Goal: Task Accomplishment & Management: Use online tool/utility

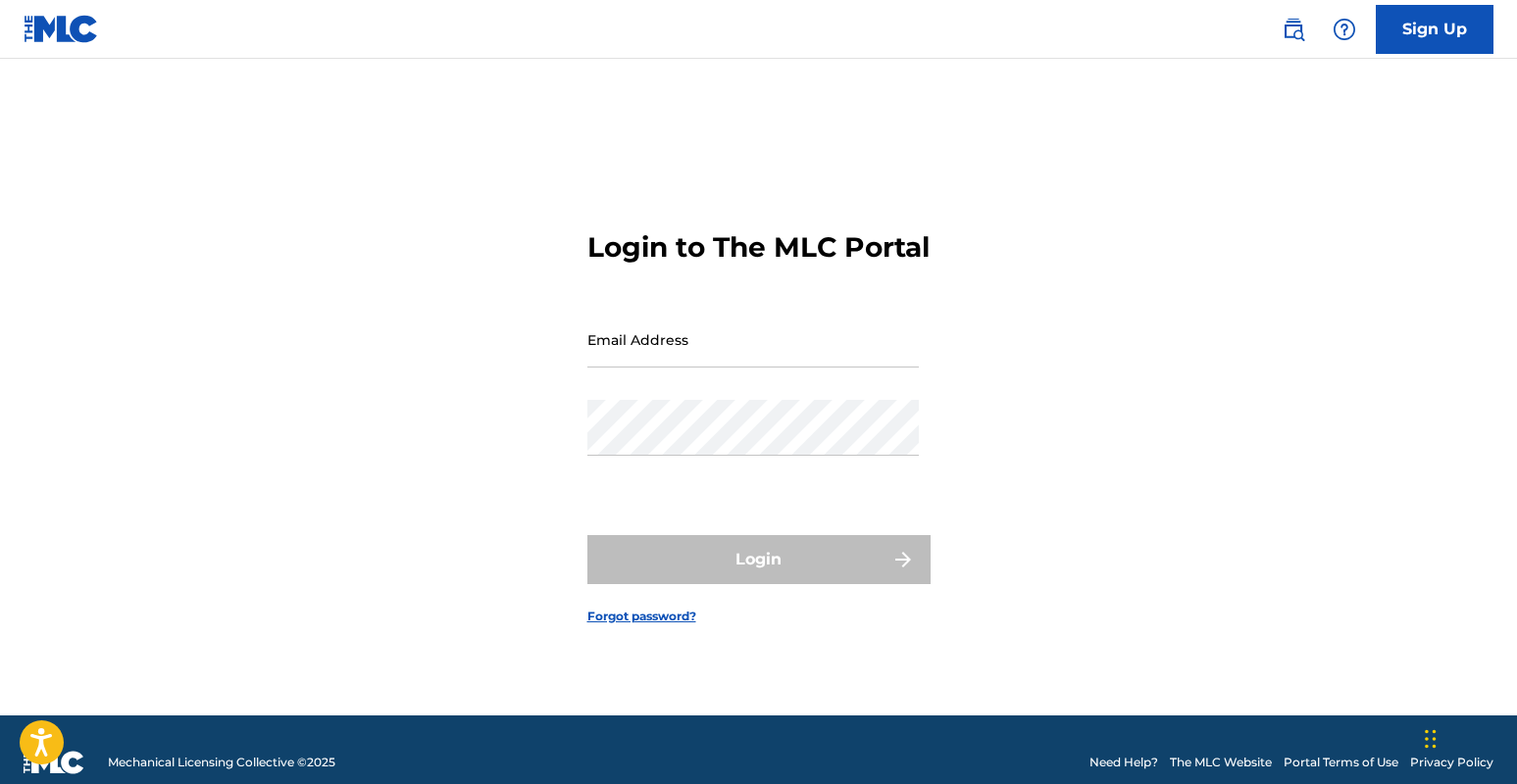
click at [745, 368] on input "Email Address" at bounding box center [753, 340] width 331 height 56
type input "[EMAIL_ADDRESS][DOMAIN_NAME]"
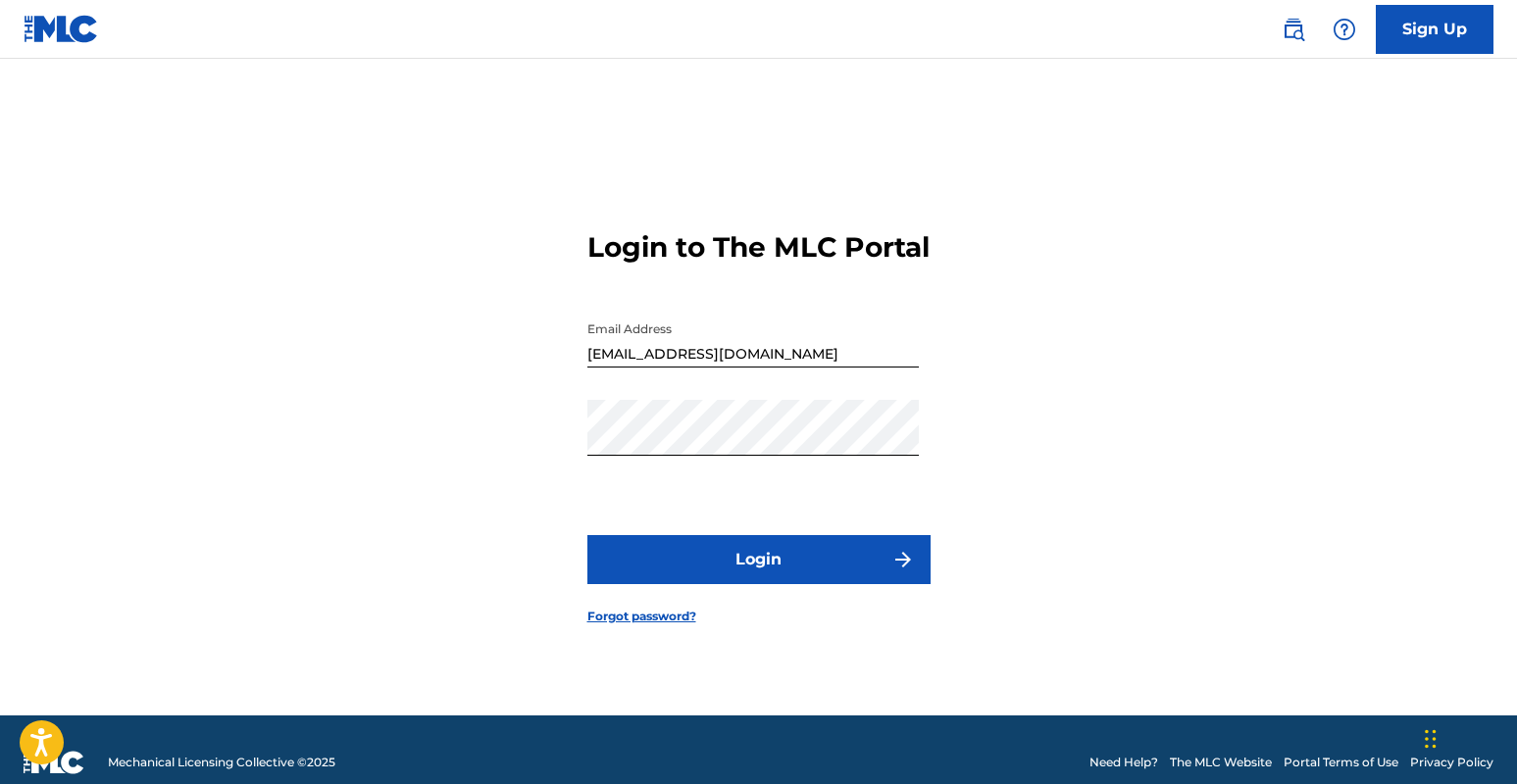
click at [764, 570] on button "Login" at bounding box center [758, 559] width 343 height 49
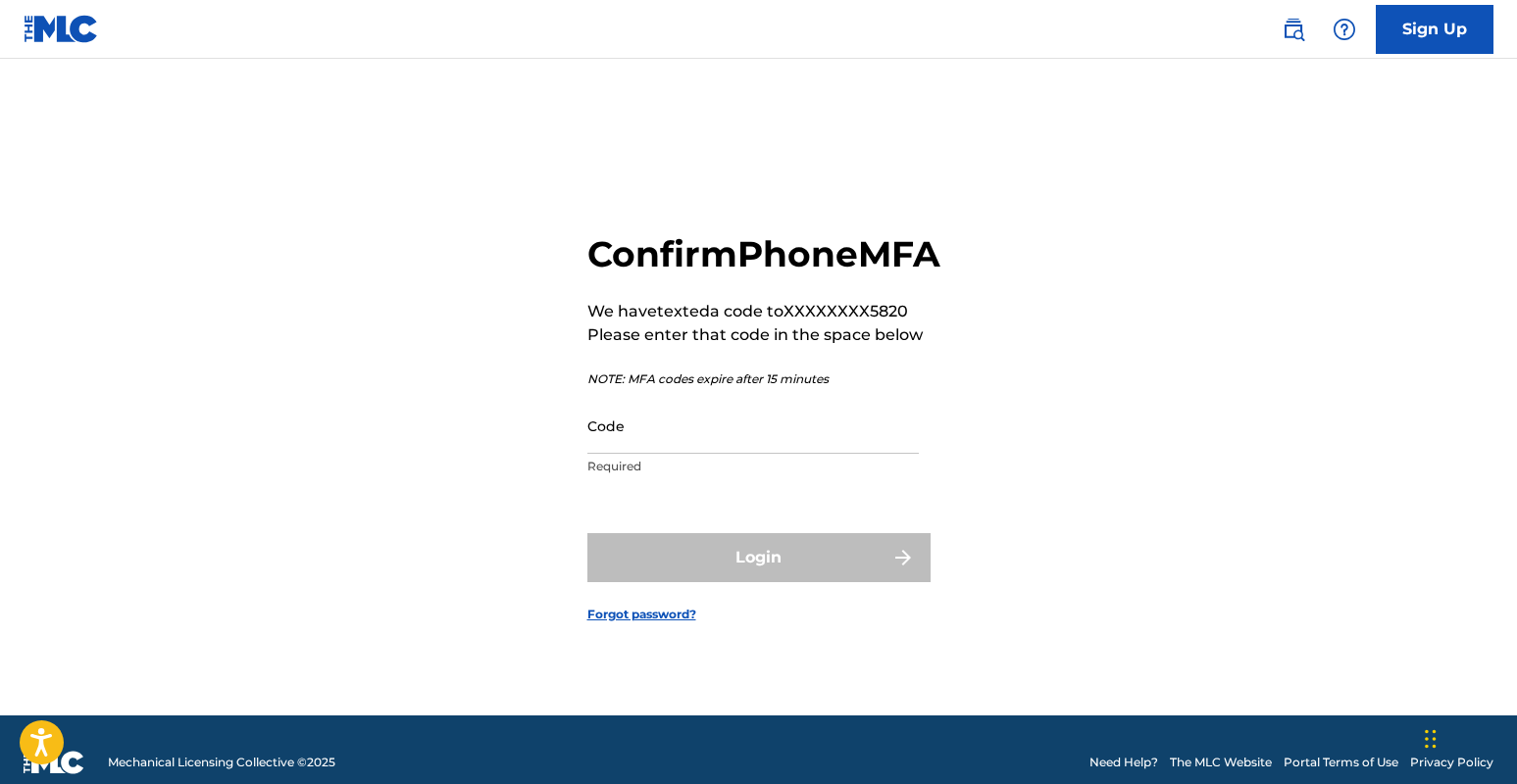
click at [647, 454] on input "Code" at bounding box center [753, 425] width 331 height 56
click at [589, 454] on input "71827" at bounding box center [753, 425] width 331 height 56
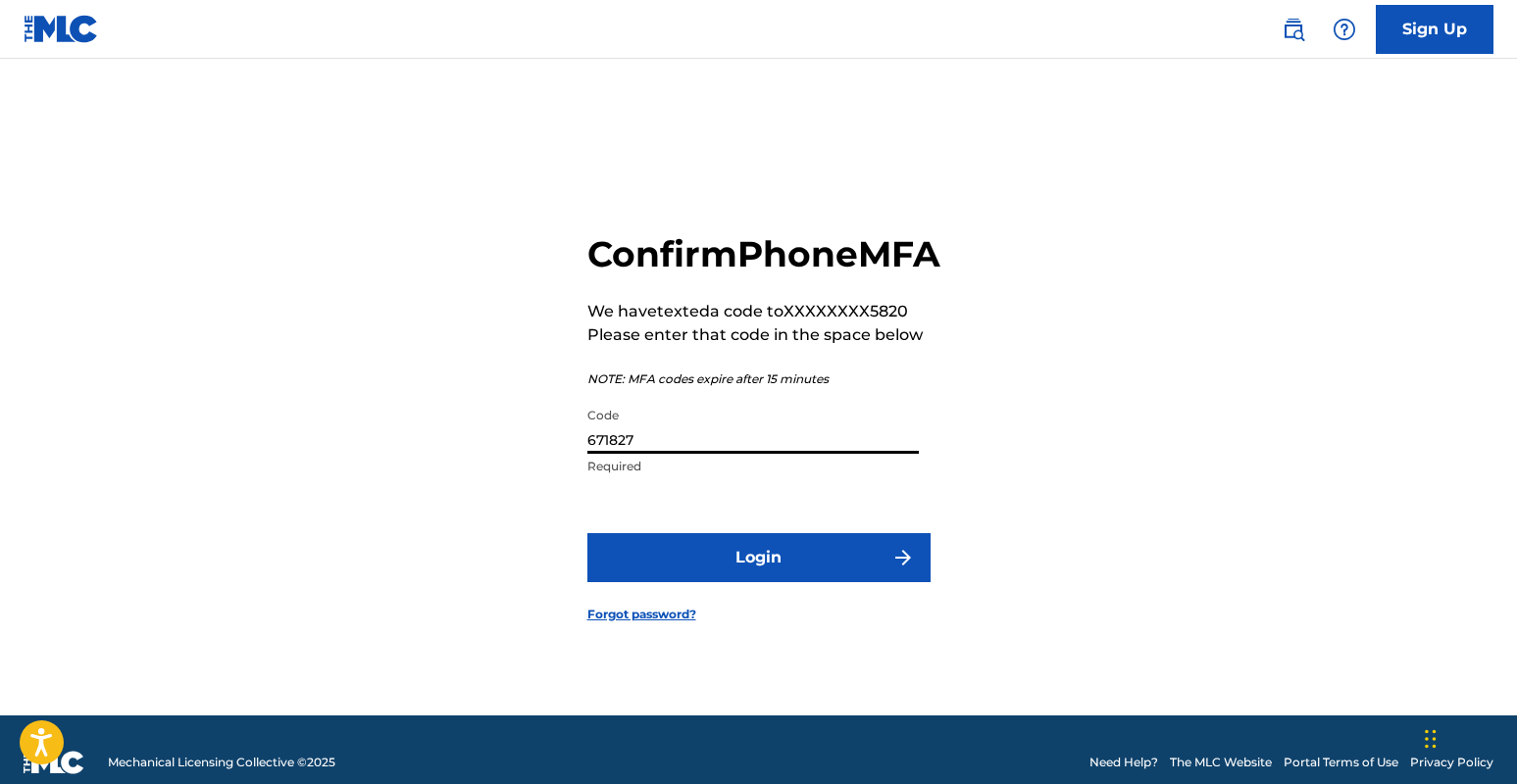
type input "671827"
click at [663, 454] on input "671827" at bounding box center [753, 425] width 331 height 56
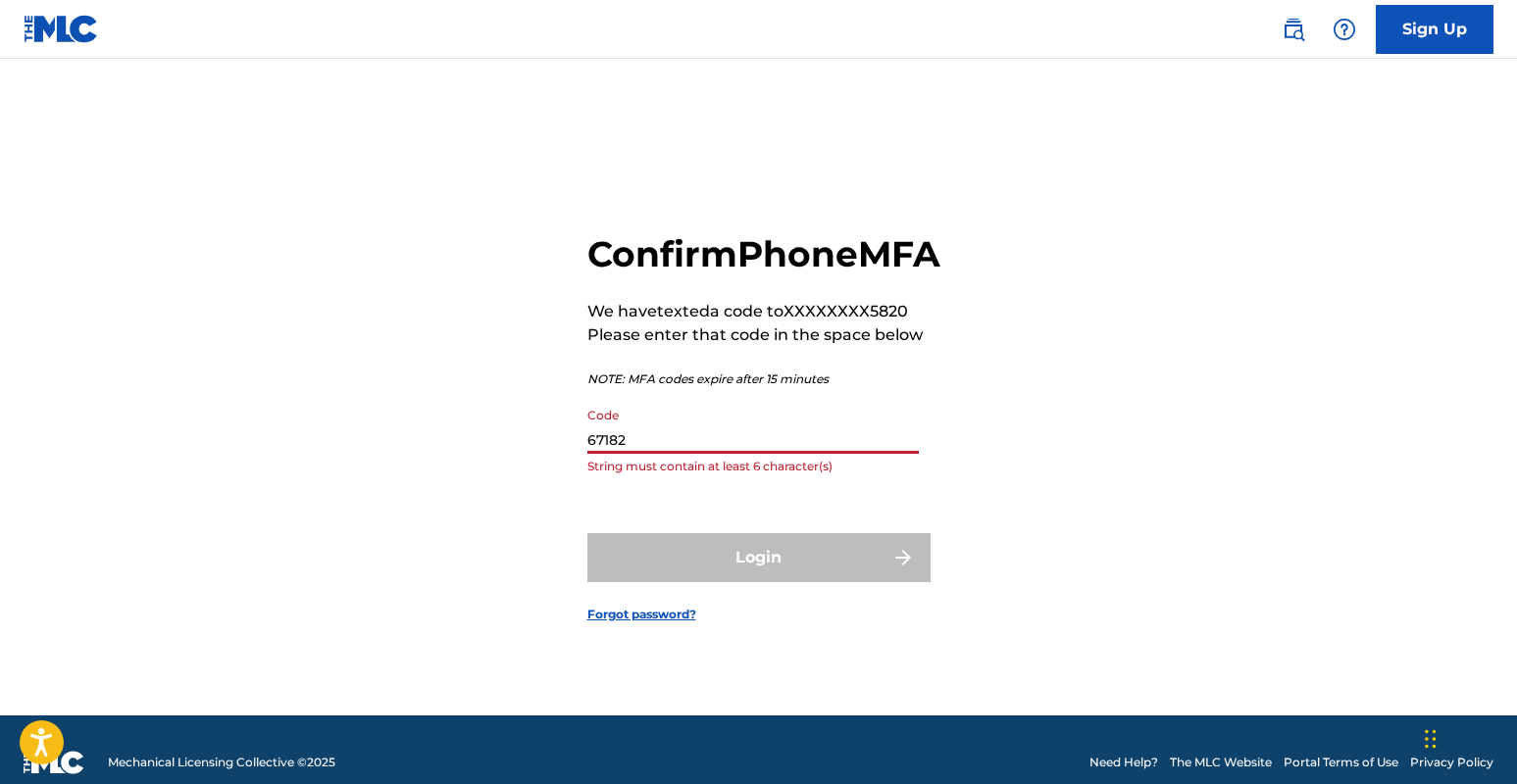
type input "671827"
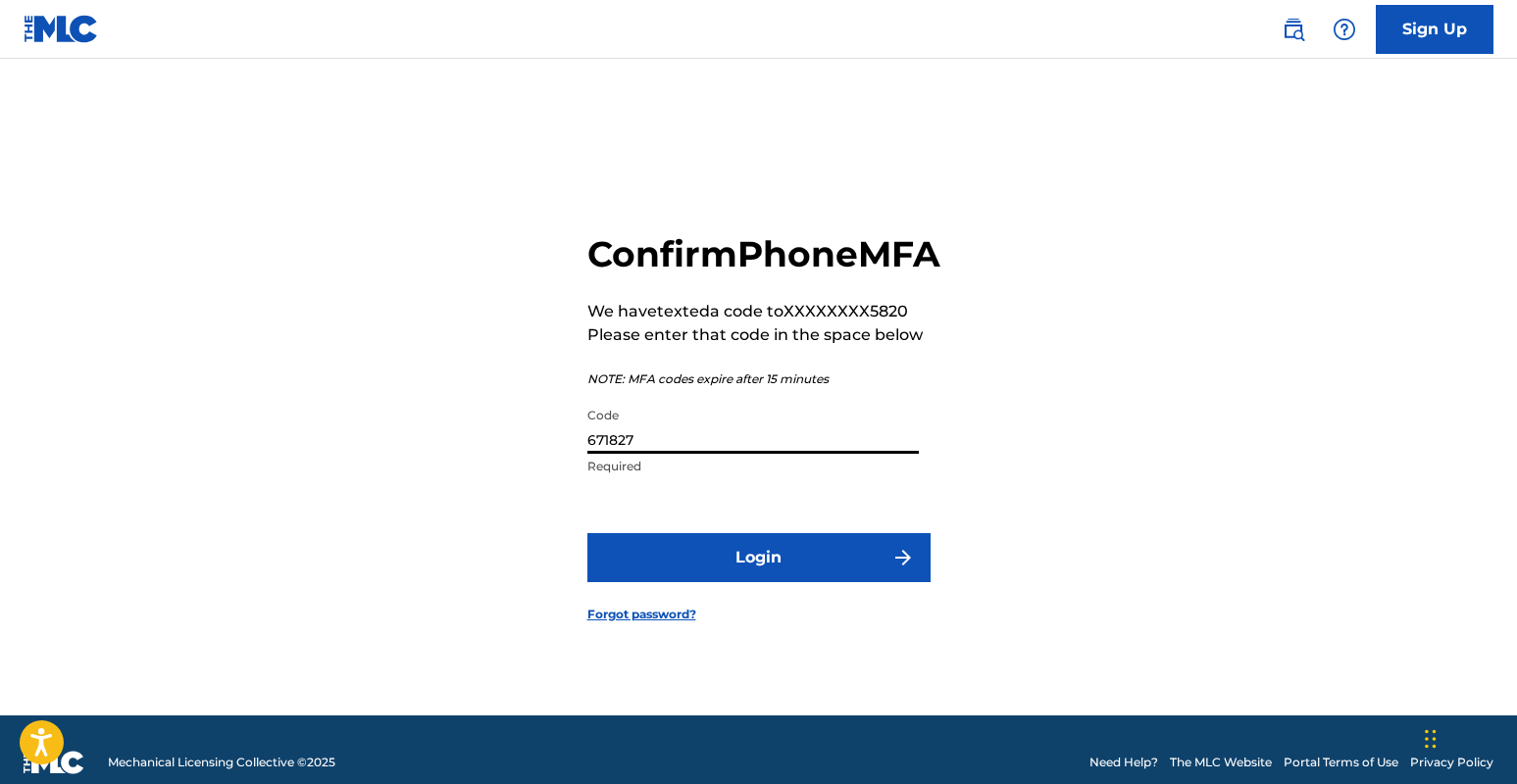
click at [721, 582] on button "Login" at bounding box center [758, 557] width 343 height 49
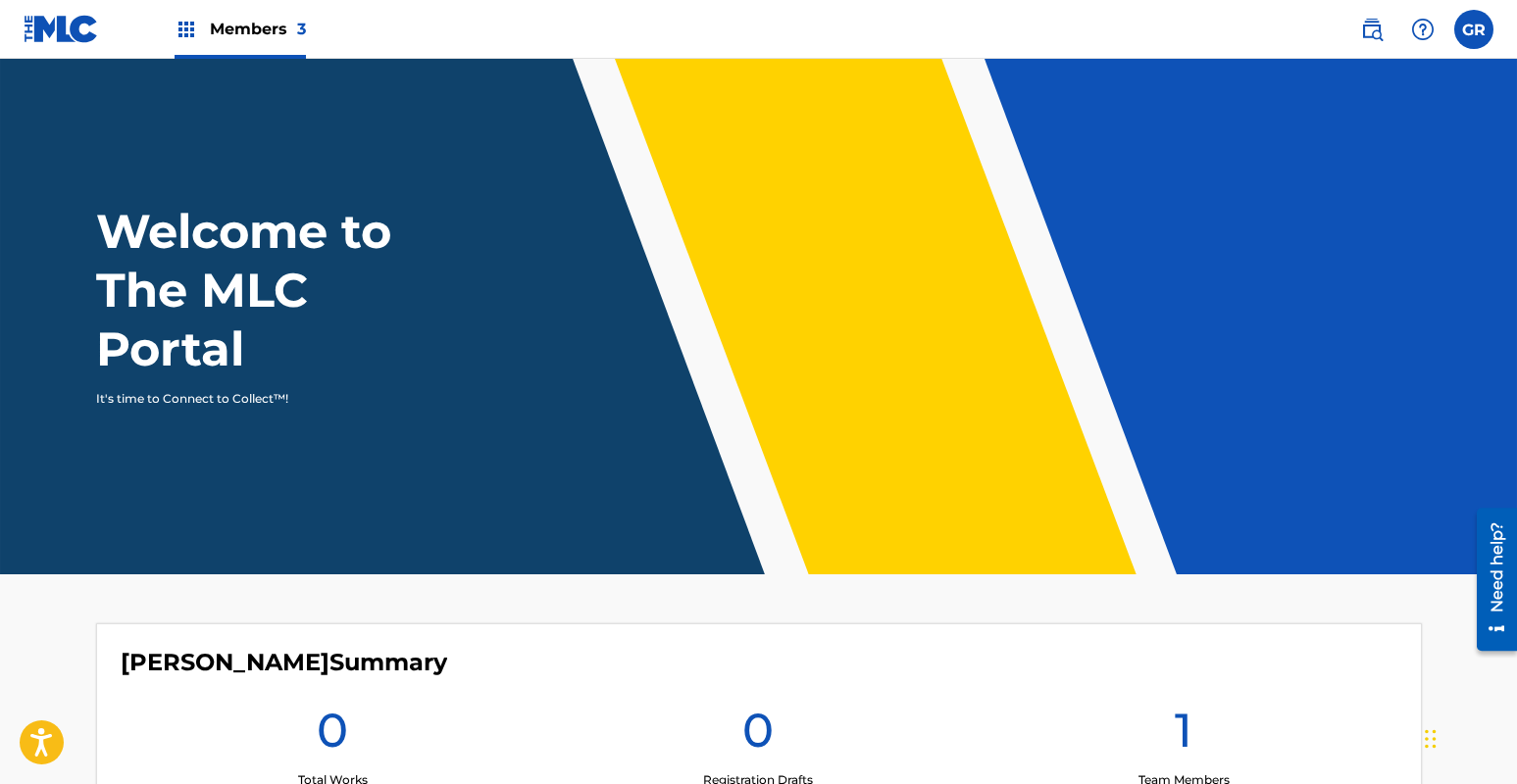
click at [1097, 344] on div "Welcome to The MLC Portal It's time to Connect to Collect™!" at bounding box center [758, 304] width 1373 height 206
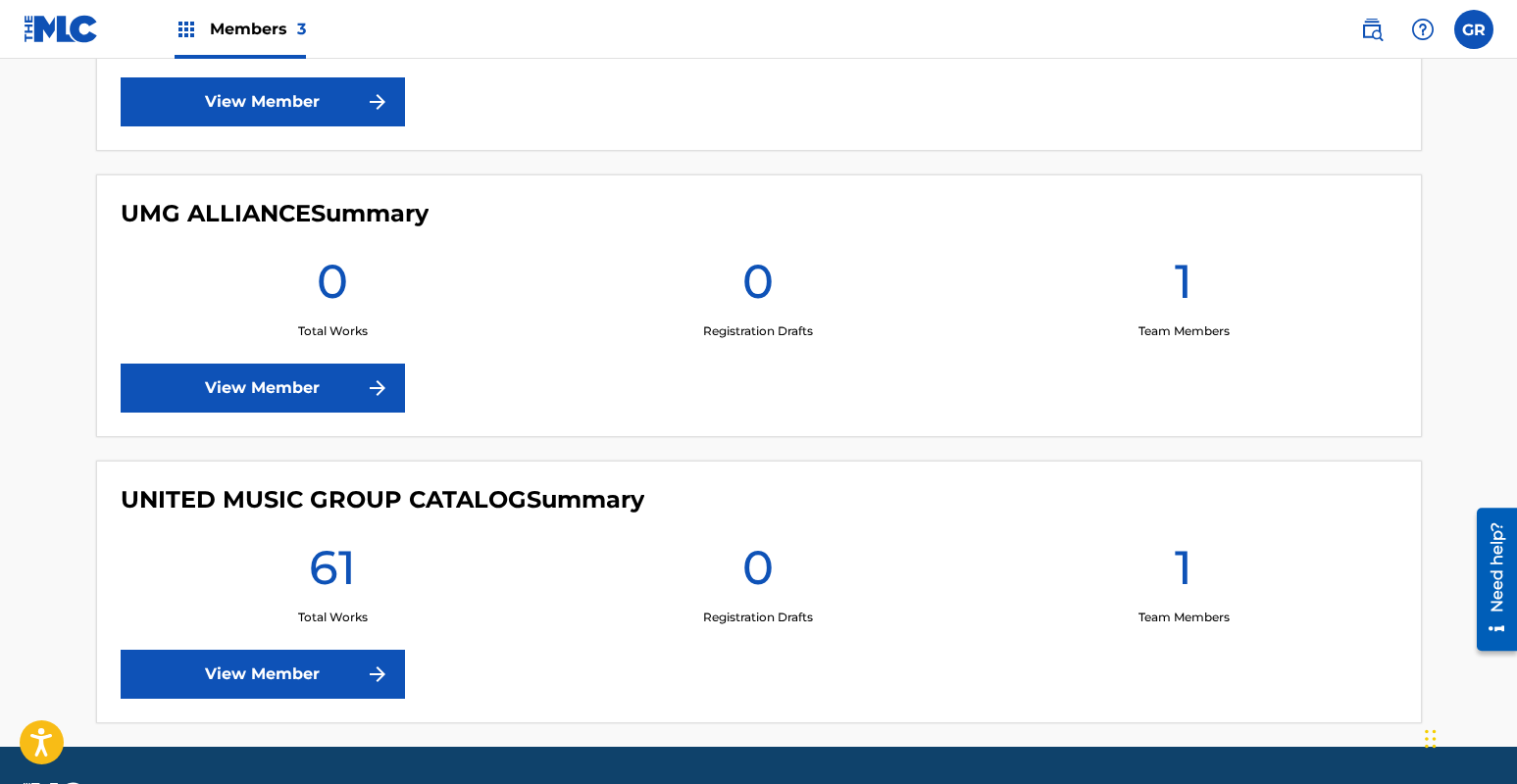
scroll to position [786, 0]
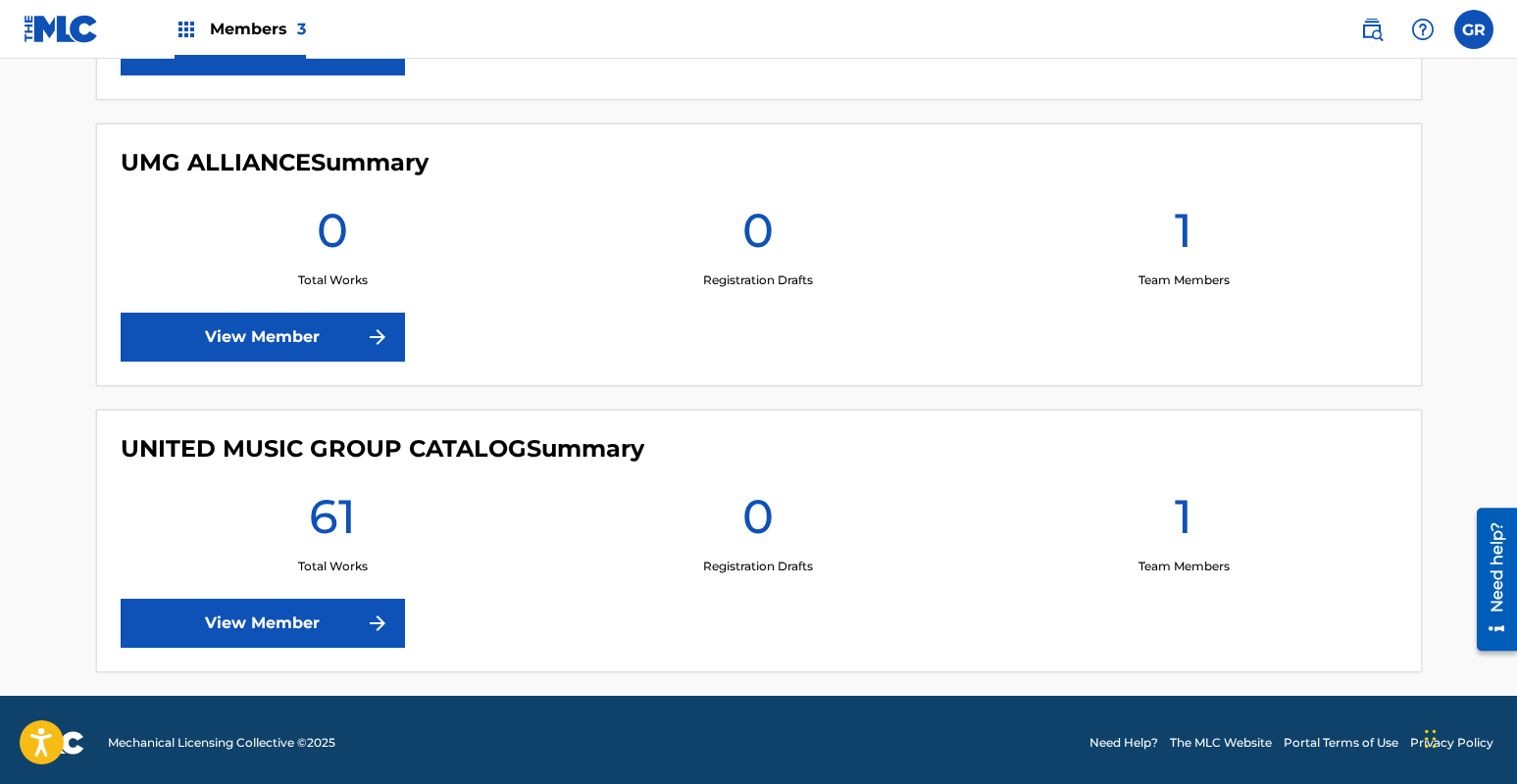
click at [311, 626] on link "View Member" at bounding box center [262, 623] width 284 height 49
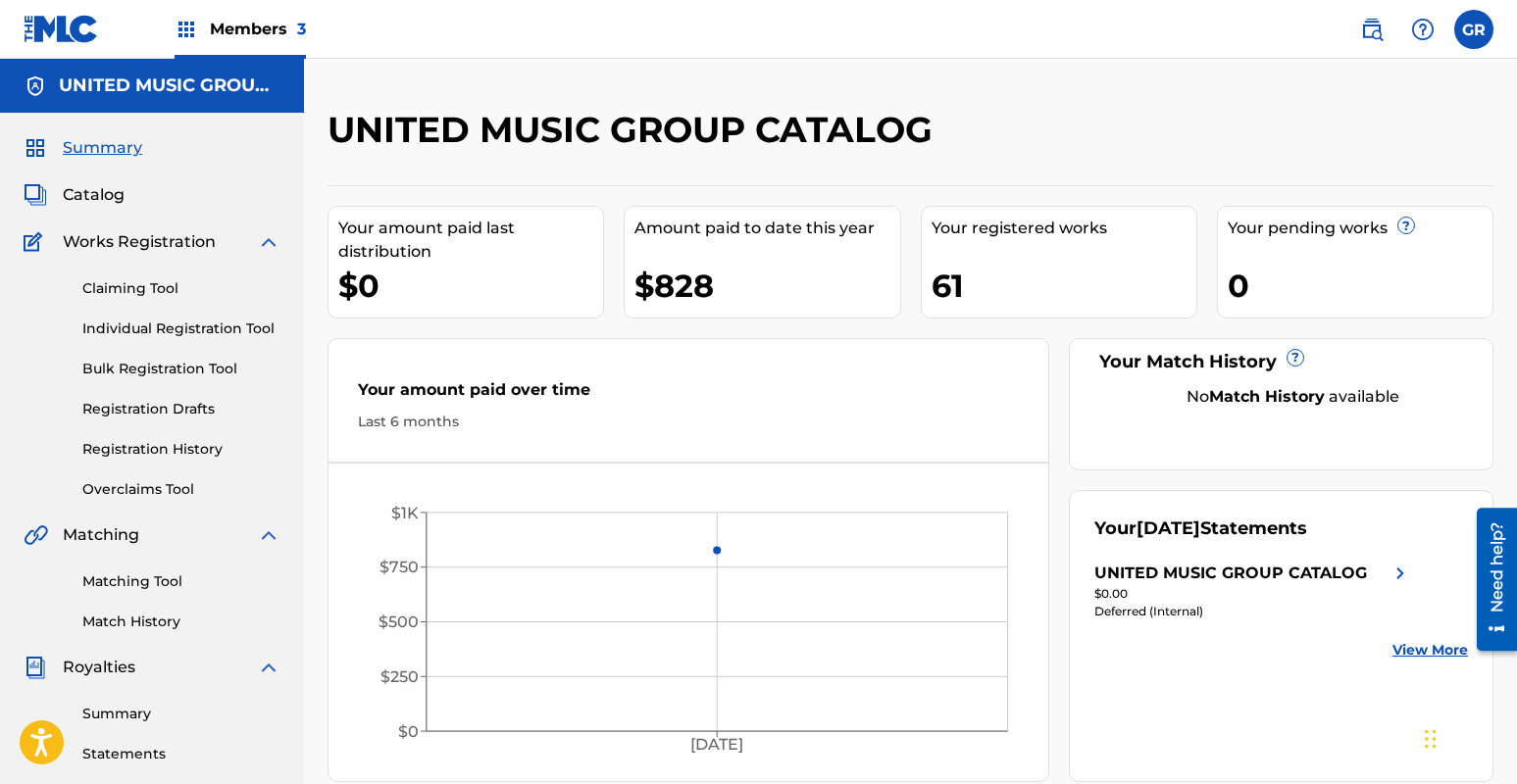
click at [156, 292] on link "Claiming Tool" at bounding box center [181, 288] width 198 height 21
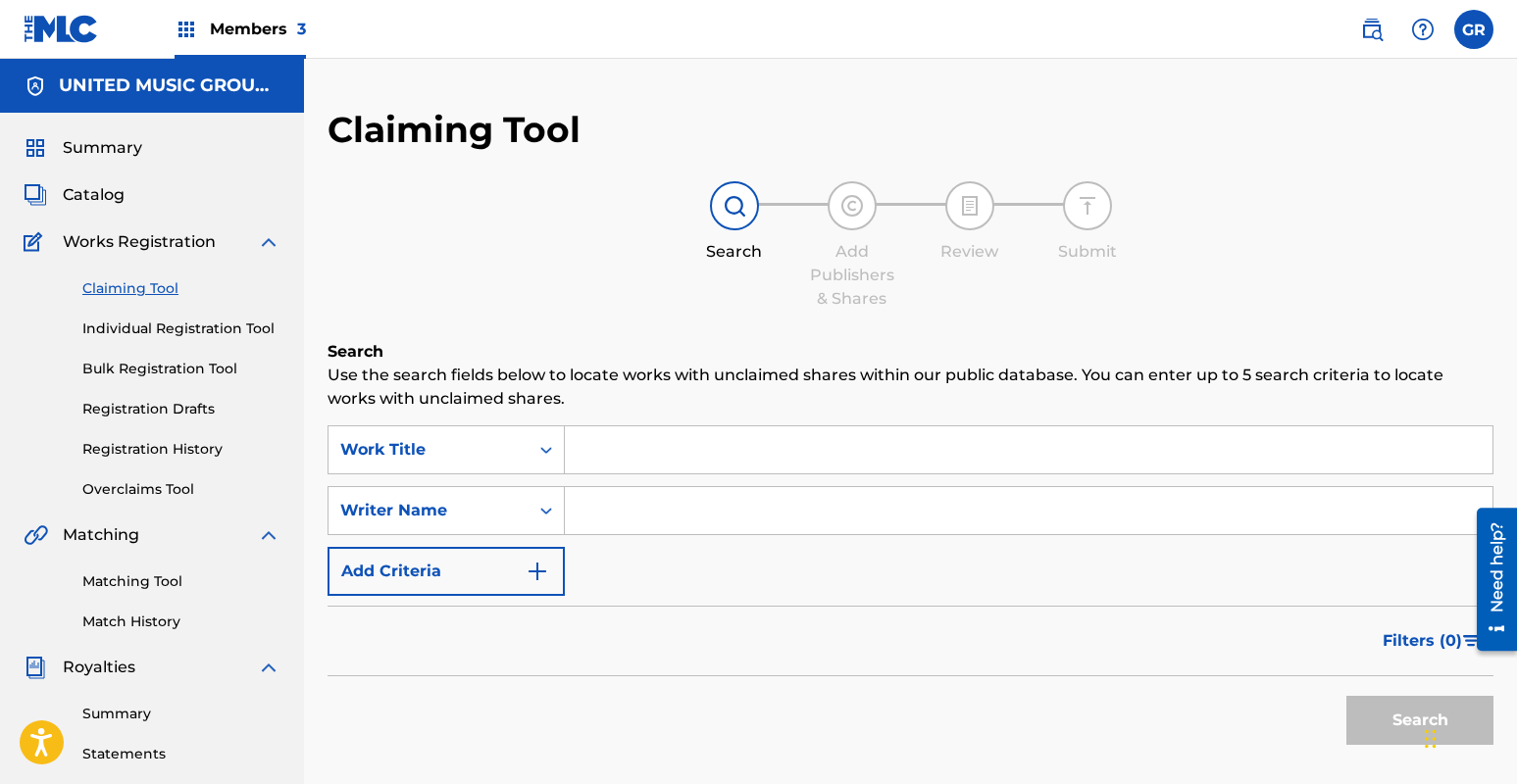
click at [615, 461] on input "Search Form" at bounding box center [1028, 449] width 927 height 47
